Goal: Information Seeking & Learning: Check status

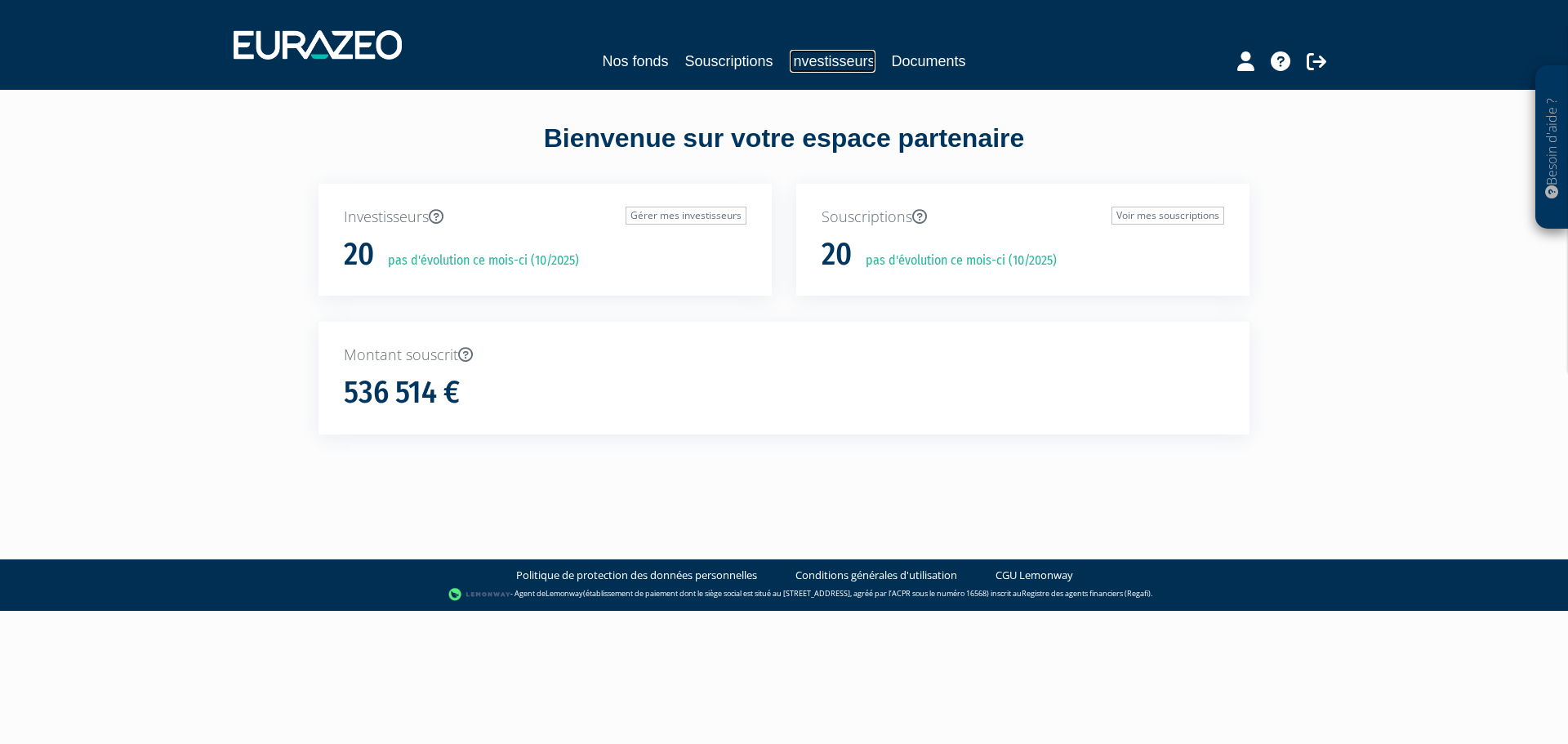
click at [815, 70] on link "Investisseurs" at bounding box center [832, 60] width 85 height 22
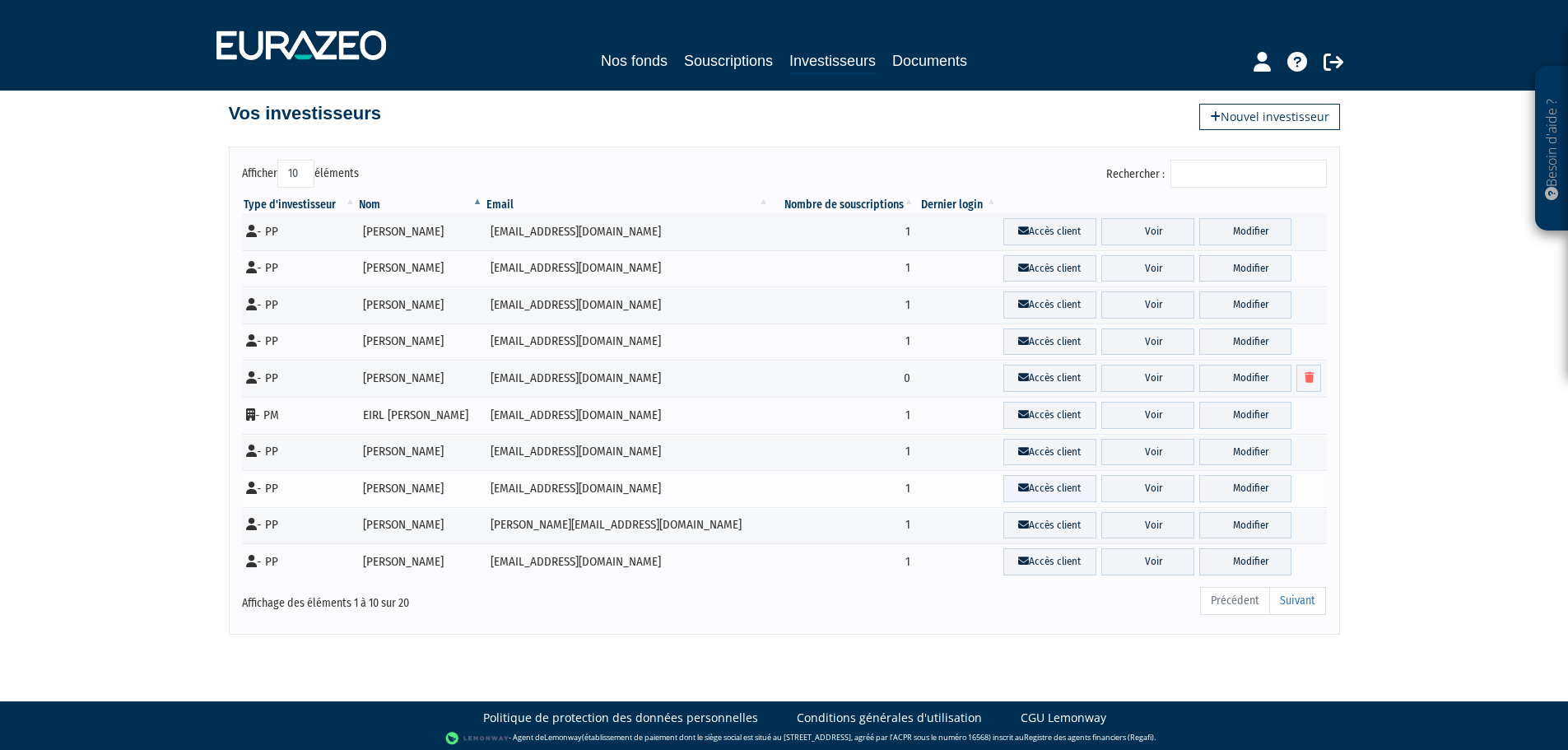
scroll to position [24, 0]
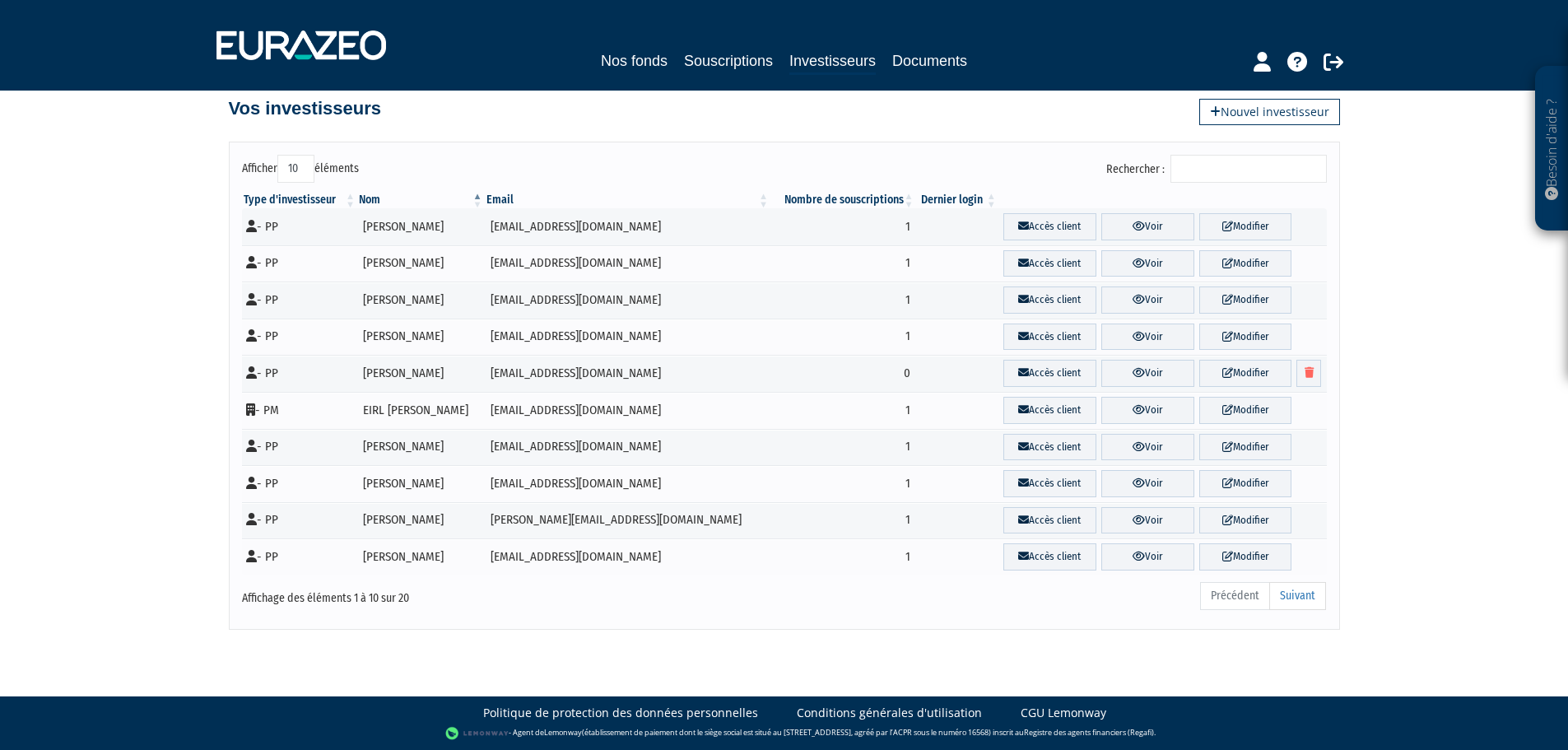
drag, startPoint x: 390, startPoint y: 594, endPoint x: 1081, endPoint y: 654, distance: 693.6
click at [398, 592] on div "Affichage des éléments 1 à 10 sur 20" at bounding box center [460, 593] width 438 height 26
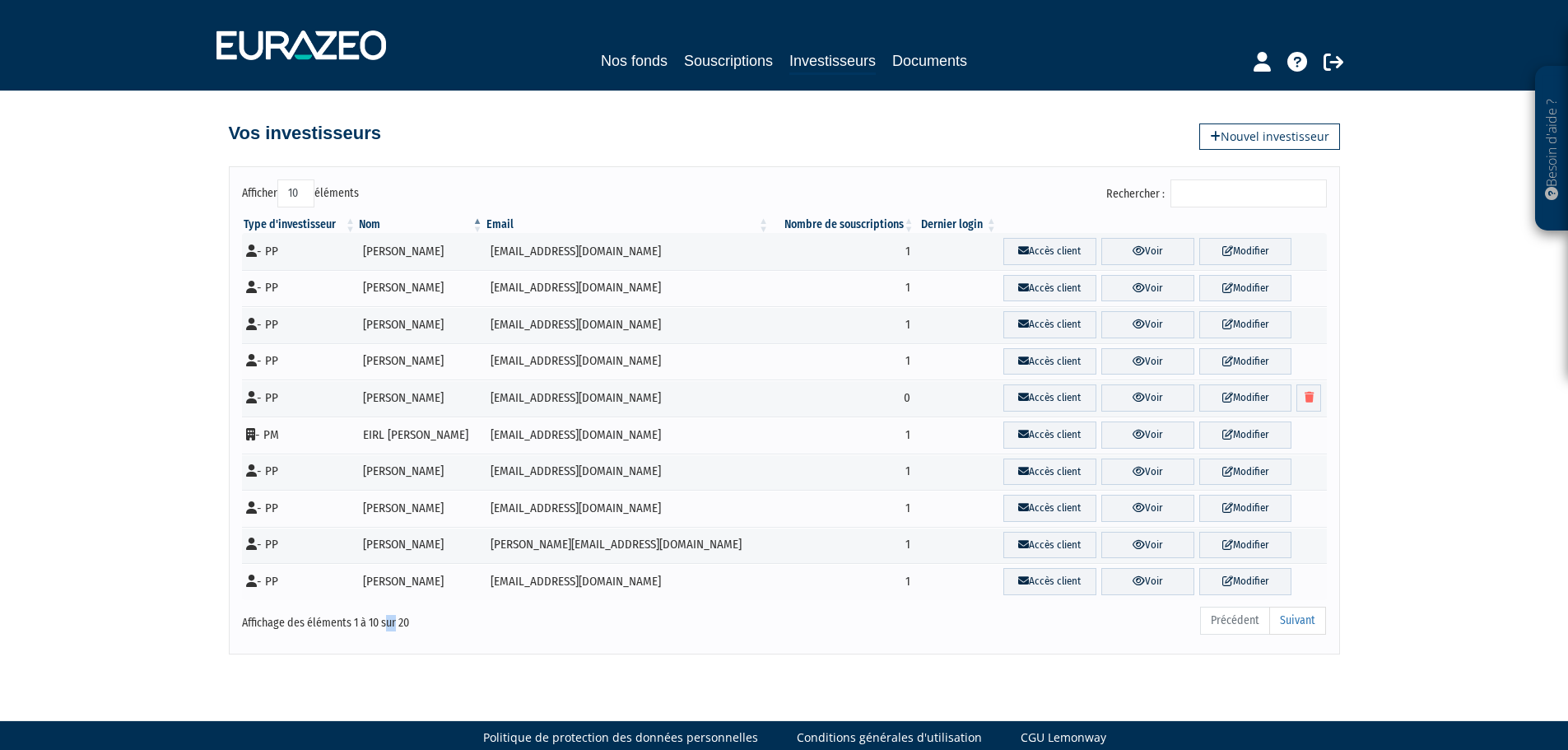
click at [293, 203] on select "10 25 50 100" at bounding box center [295, 193] width 37 height 28
select select "25"
click at [280, 179] on select "10 25 50 100" at bounding box center [295, 193] width 37 height 28
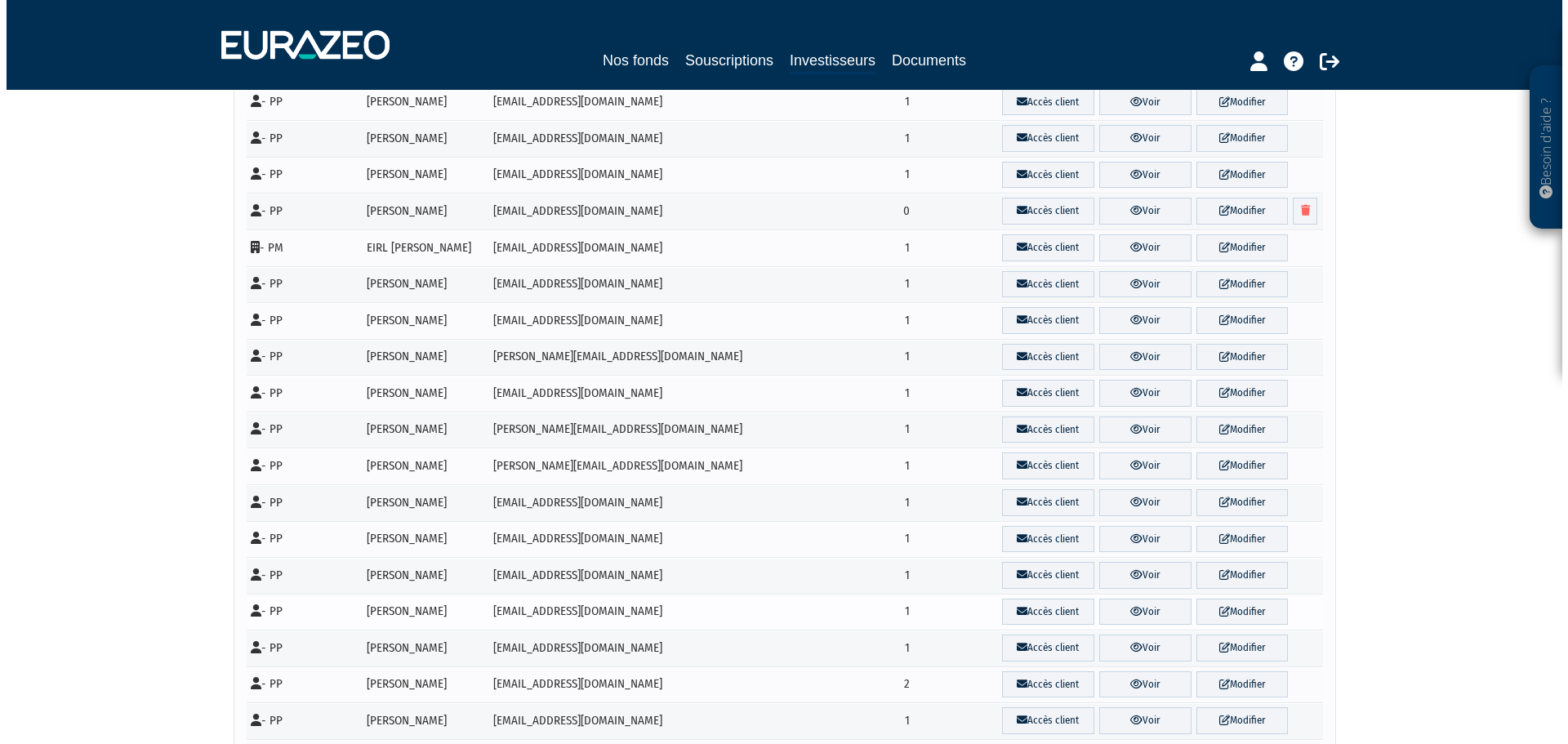
scroll to position [245, 0]
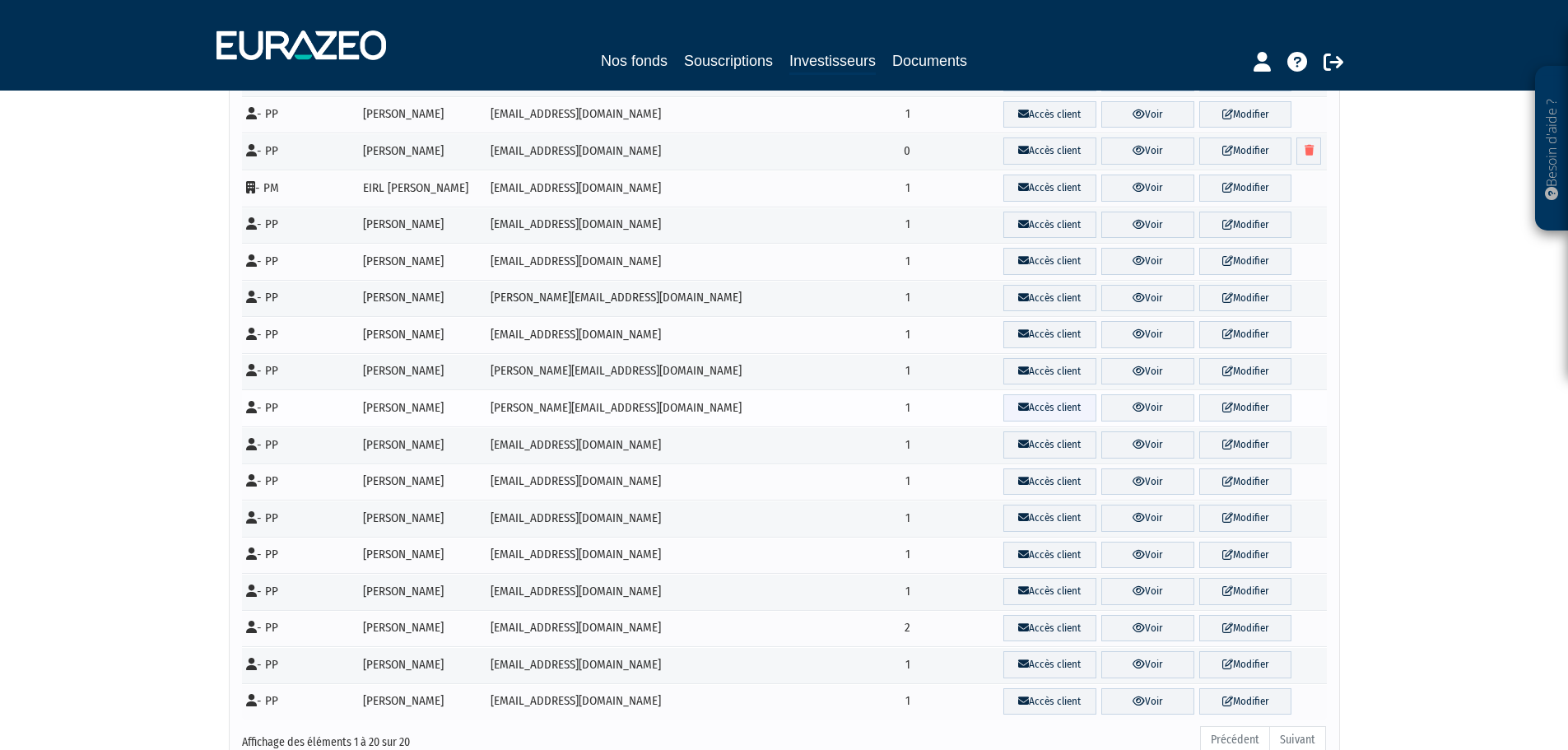
click at [1004, 406] on link "Accès client" at bounding box center [1050, 408] width 93 height 27
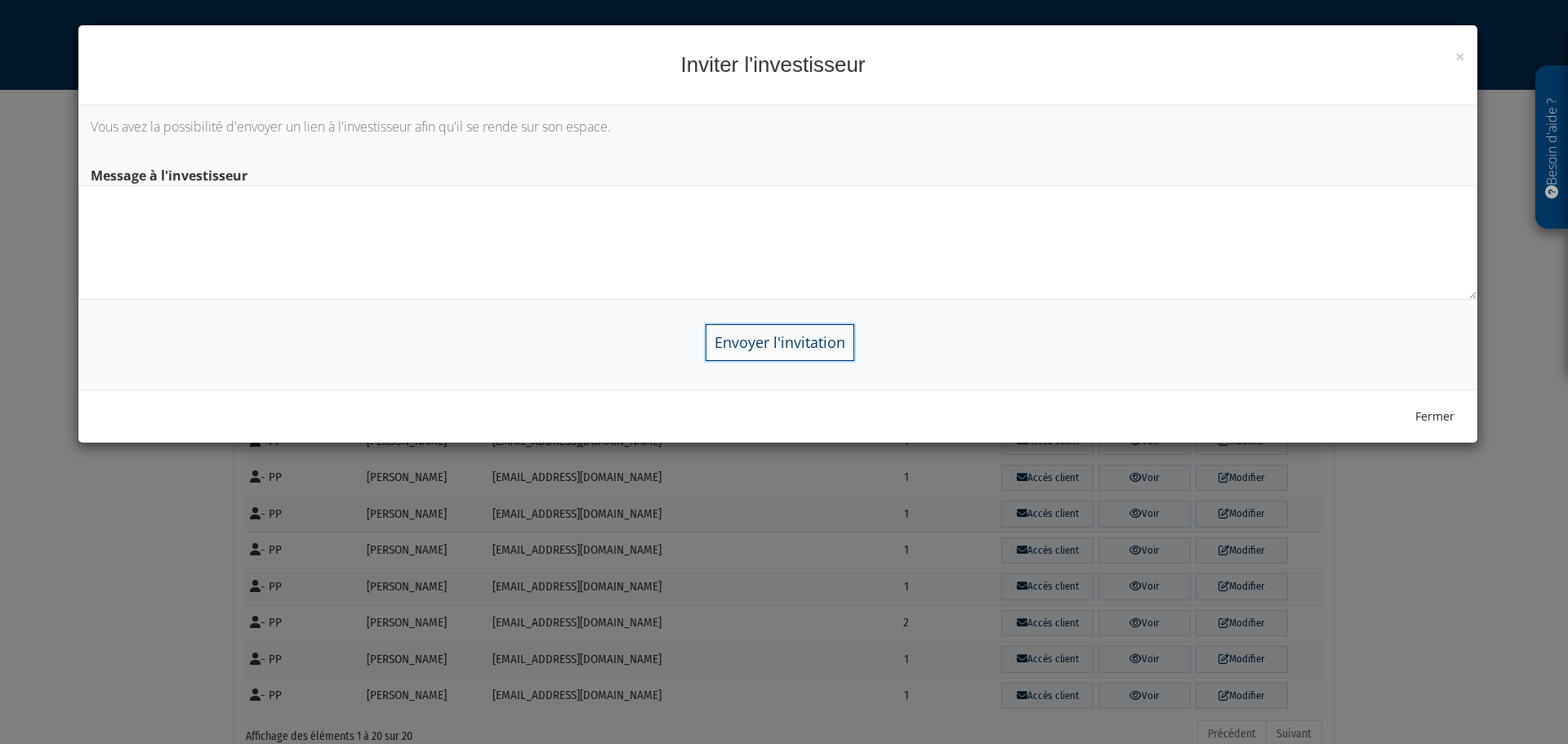
click at [764, 343] on input "Envoyer l'invitation" at bounding box center [779, 342] width 148 height 37
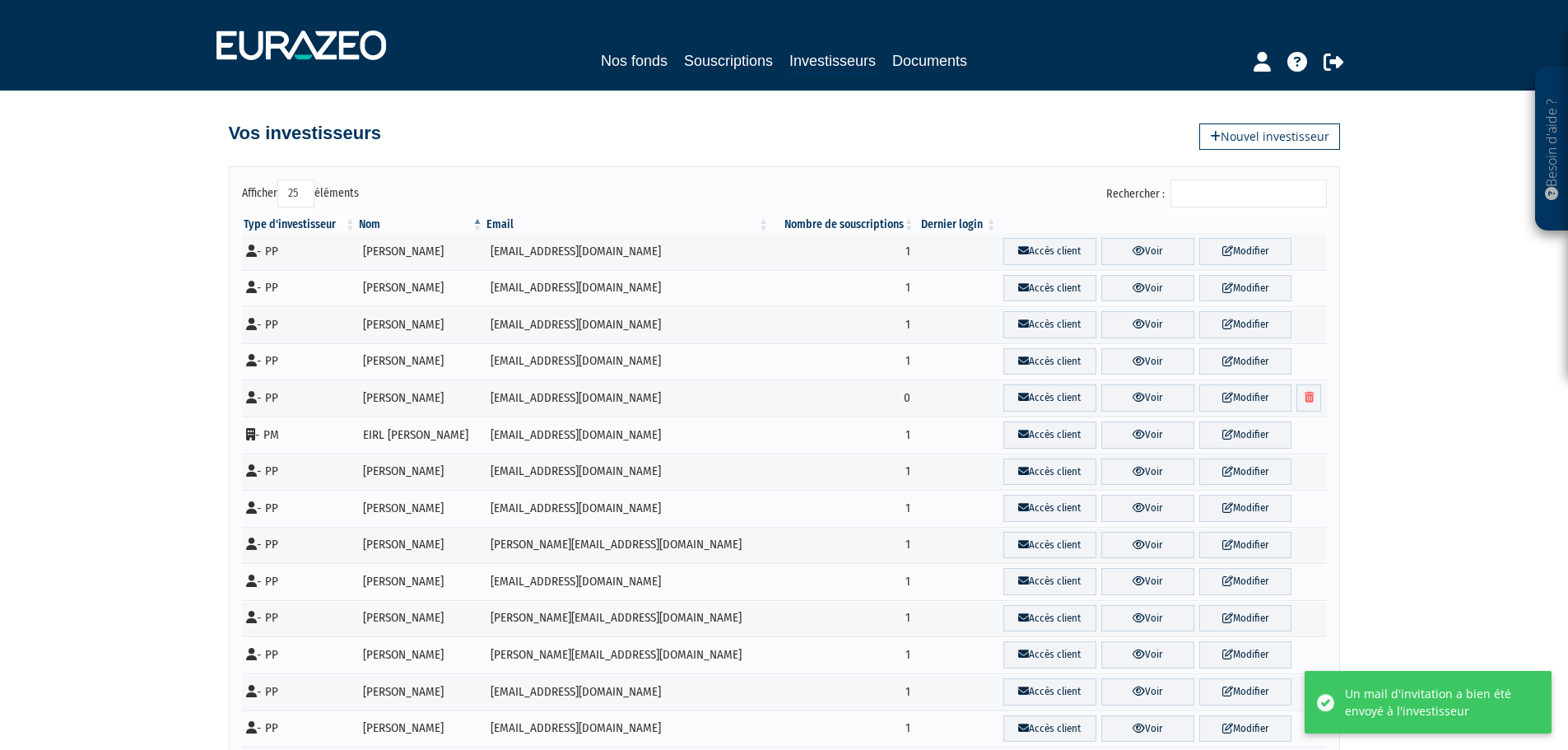
select select "25"
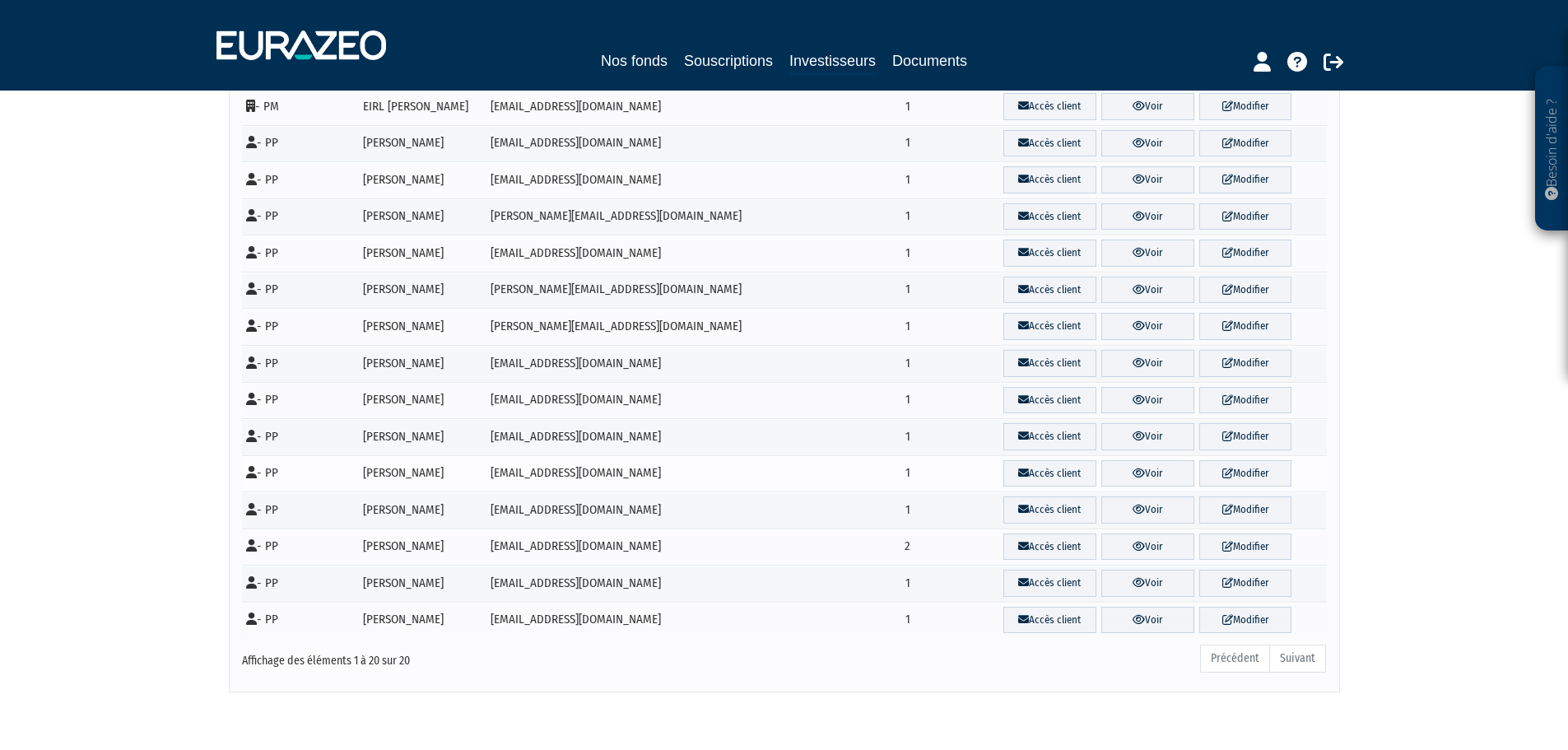
scroll to position [329, 0]
click at [1160, 322] on link "Voir" at bounding box center [1148, 325] width 93 height 27
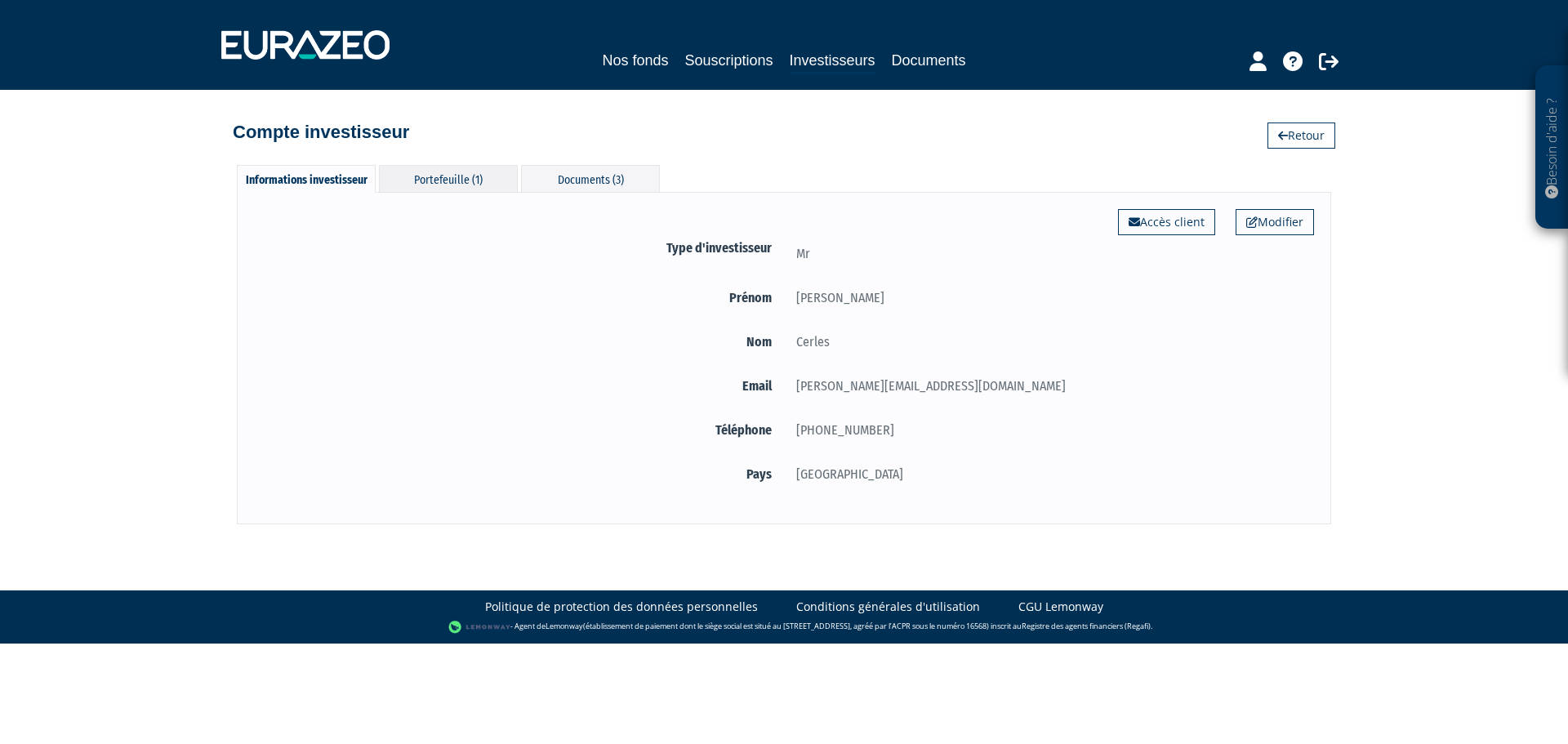
click at [439, 178] on div "Portefeuille (1)" at bounding box center [448, 179] width 138 height 27
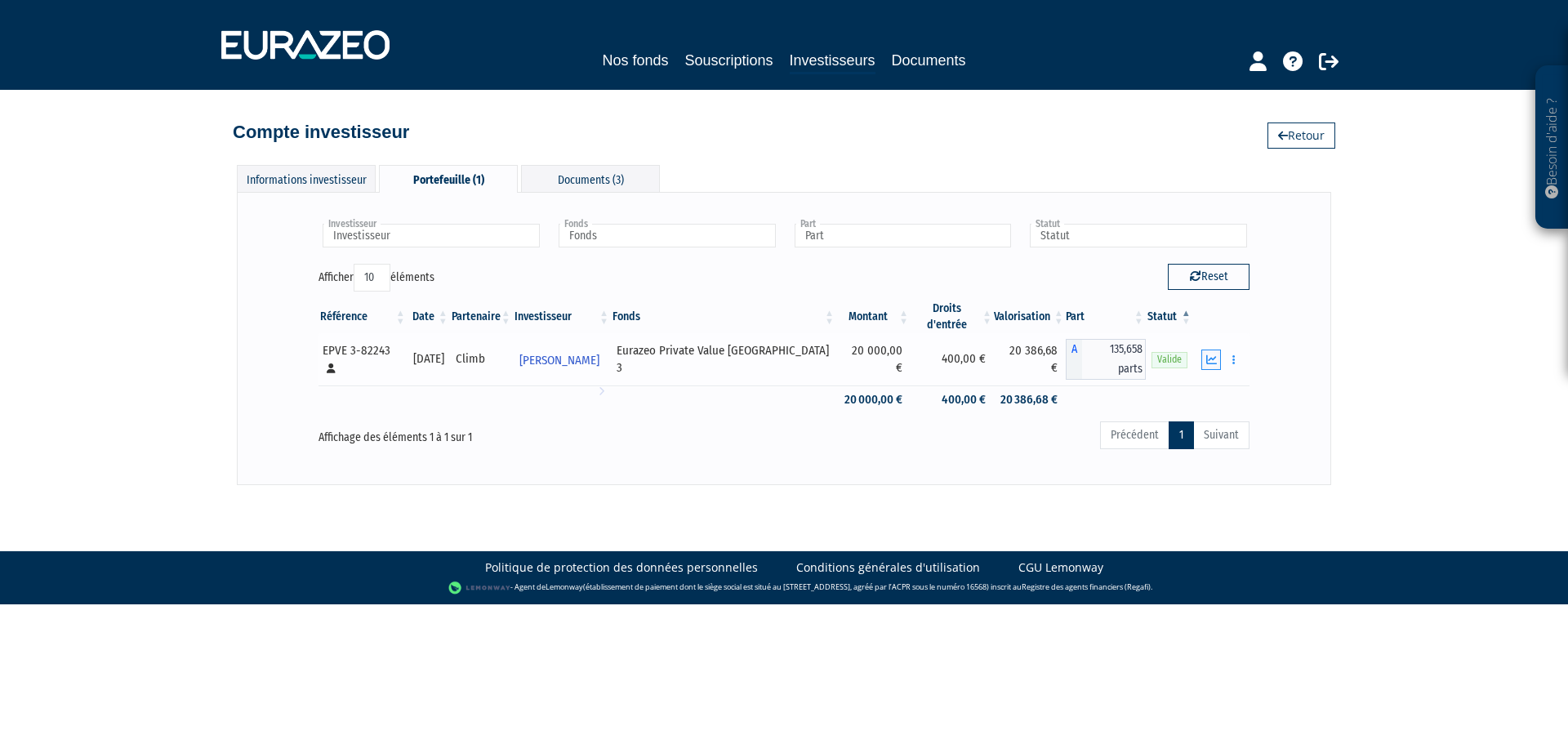
click at [1214, 354] on icon "button" at bounding box center [1211, 359] width 11 height 11
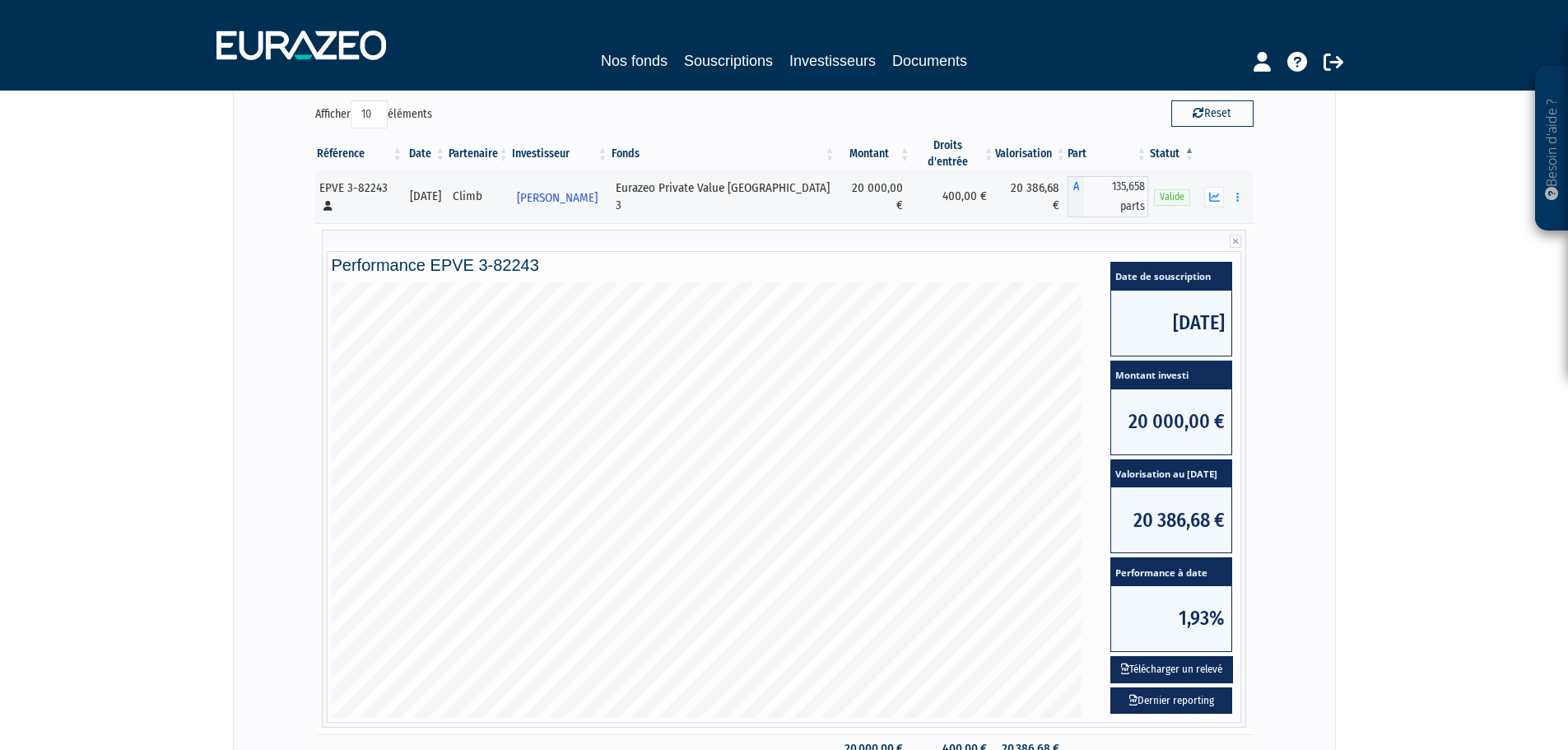
scroll to position [165, 0]
drag, startPoint x: 899, startPoint y: 154, endPoint x: 939, endPoint y: 150, distance: 40.2
click at [1448, 298] on div "Besoin d'aide ? × J'ai besoin d'aide Si vous avez une question à propos du fonc…" at bounding box center [784, 335] width 1568 height 1000
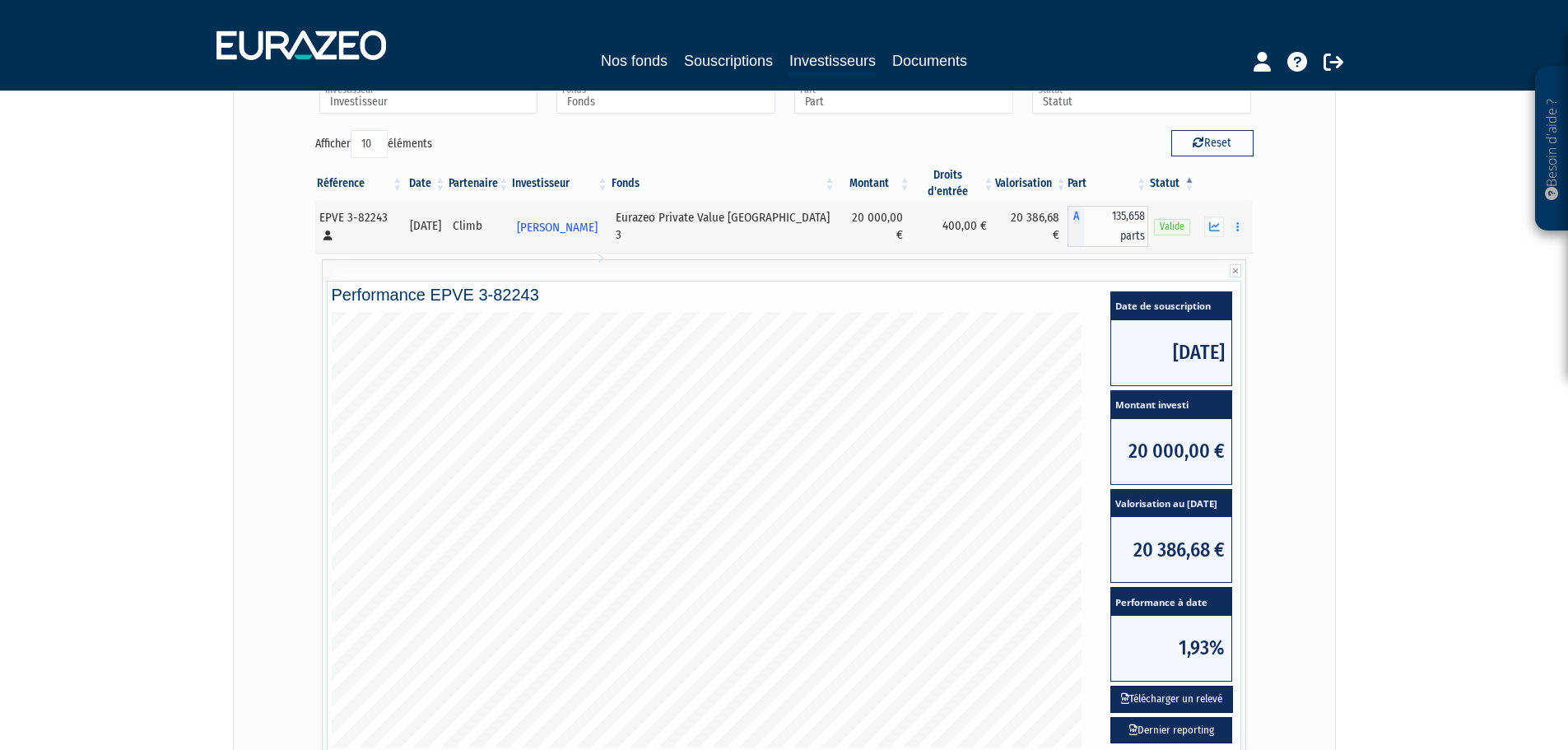
scroll to position [0, 0]
